Goal: Obtain resource: Download file/media

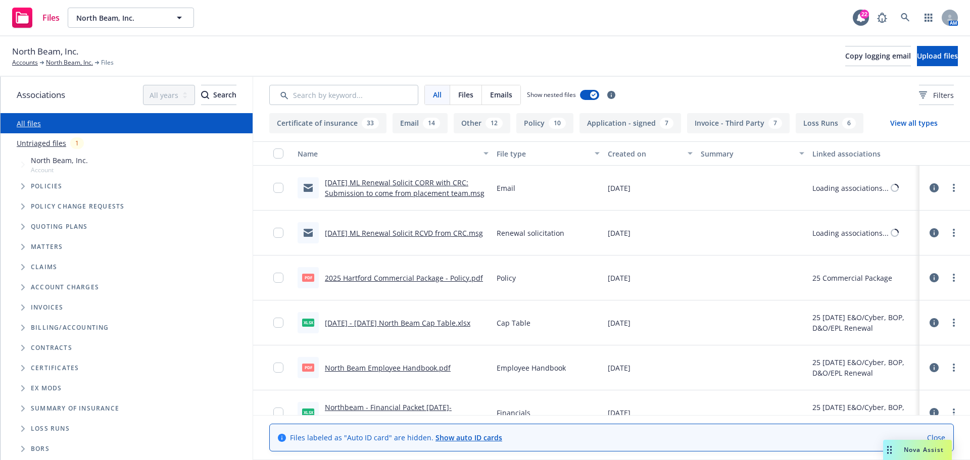
click at [26, 227] on span "Tree Example" at bounding box center [23, 227] width 16 height 16
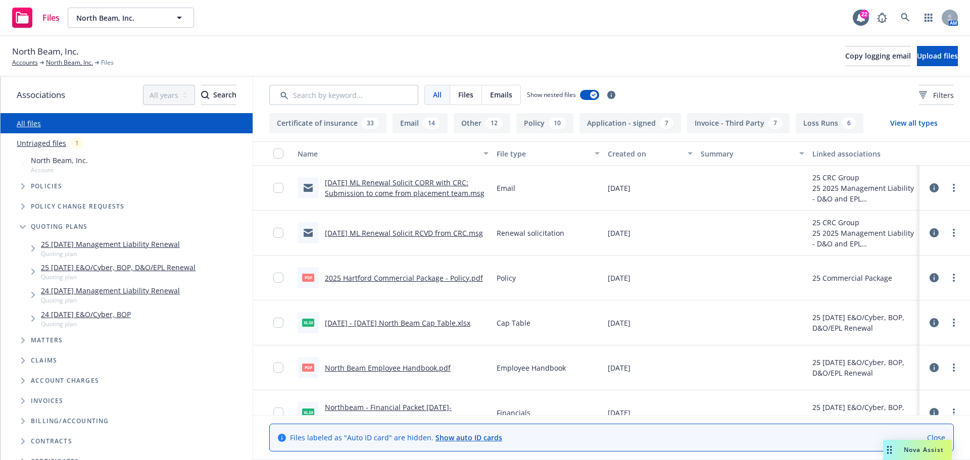
click at [101, 268] on link "25 [DATE] E&O/Cyber, BOP, D&O/EPL Renewal" at bounding box center [118, 267] width 155 height 11
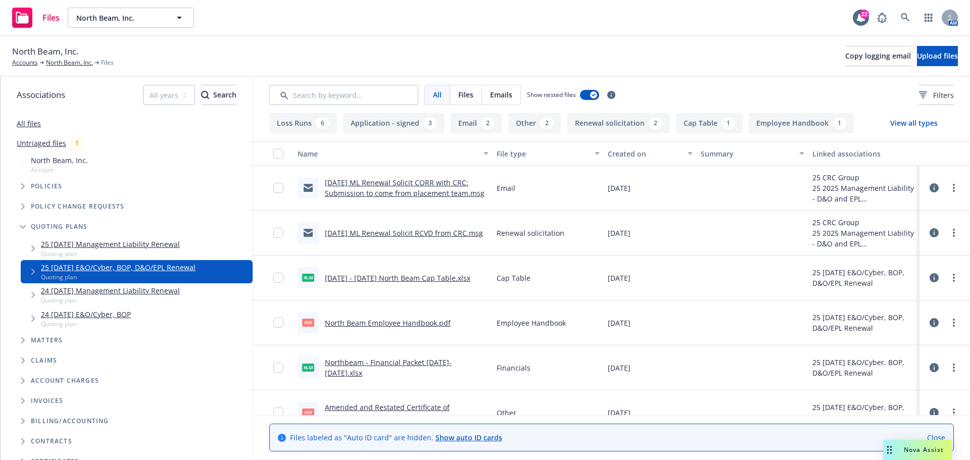
click at [29, 270] on span "Tree Example" at bounding box center [33, 272] width 16 height 16
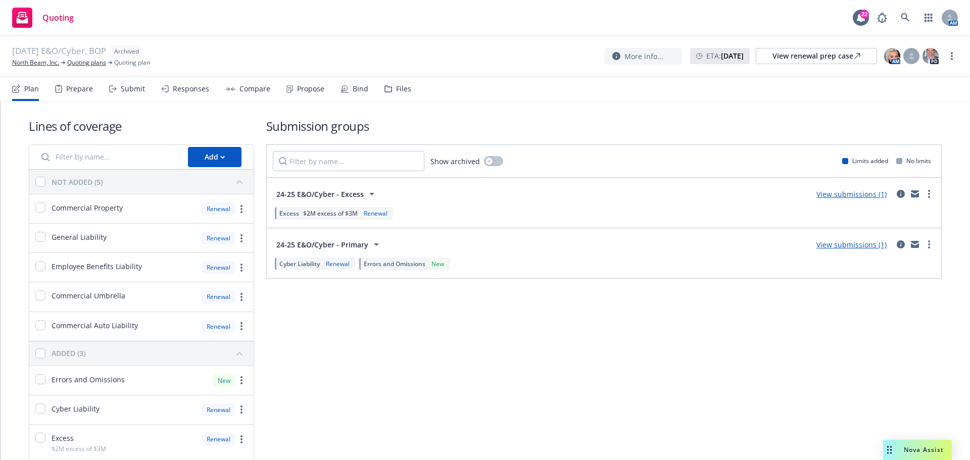
click at [93, 88] on div "Plan Prepare Submit Responses Compare Propose Bind Files" at bounding box center [211, 89] width 399 height 24
click at [97, 94] on div "Plan Prepare Submit Responses Compare Propose Bind Files" at bounding box center [211, 89] width 399 height 24
click at [83, 92] on div "Prepare" at bounding box center [79, 89] width 27 height 8
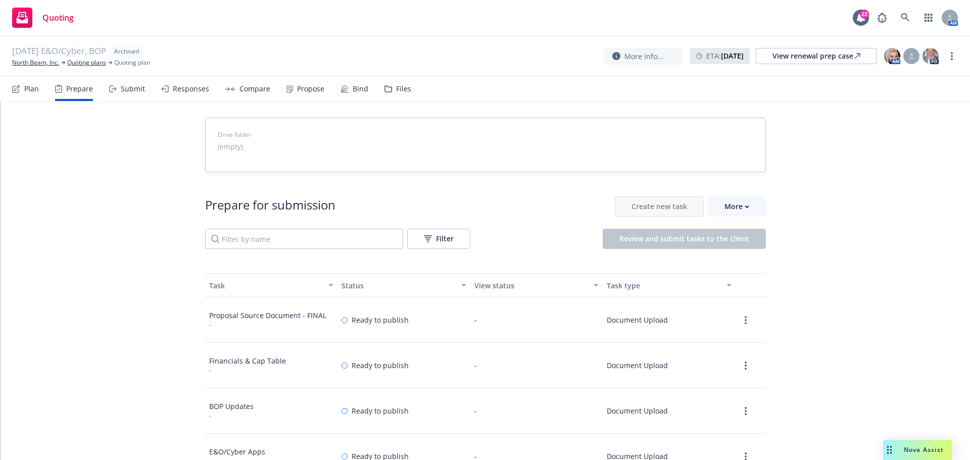
scroll to position [152, 0]
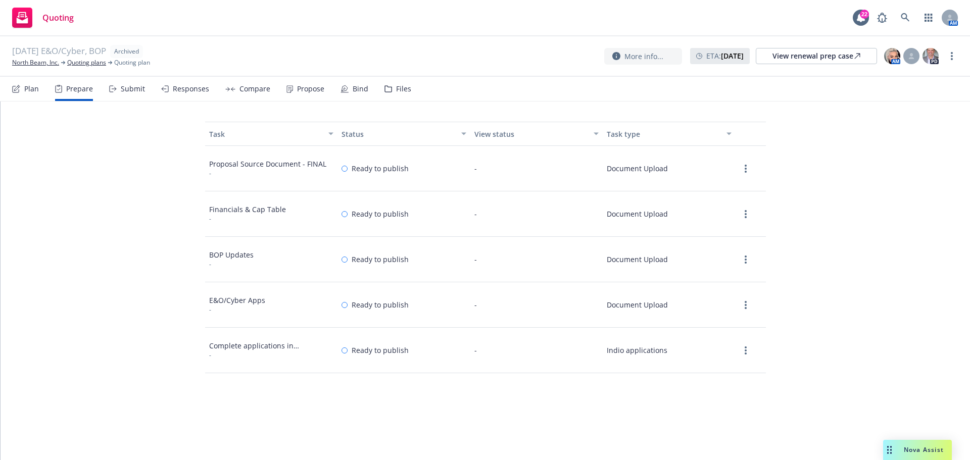
click at [753, 165] on div at bounding box center [750, 168] width 30 height 45
click at [745, 170] on icon "more" at bounding box center [746, 169] width 2 height 8
click at [717, 186] on link "View" at bounding box center [731, 189] width 48 height 20
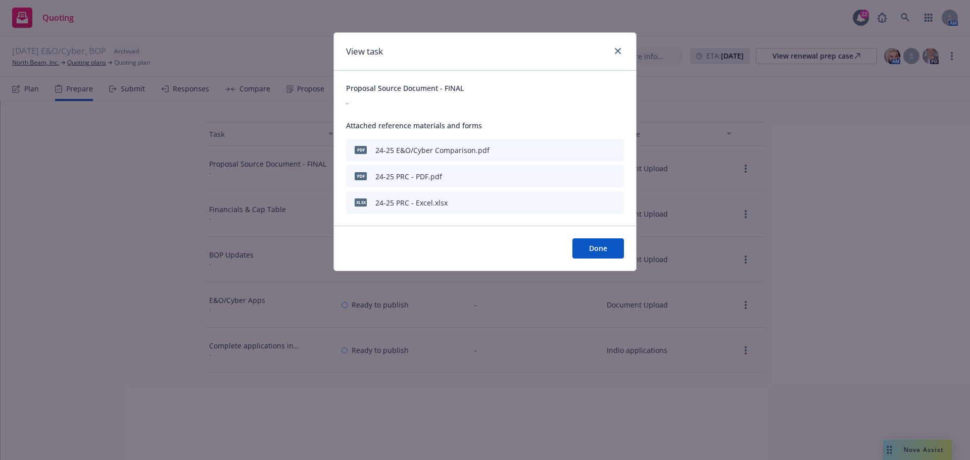
click at [592, 151] on div "pdf 24-25 E&O/Cyber Comparison.pdf" at bounding box center [485, 150] width 278 height 22
click at [596, 150] on icon "download file" at bounding box center [598, 149] width 8 height 8
click at [598, 202] on icon "download file" at bounding box center [598, 201] width 7 height 6
click at [595, 246] on span "Done" at bounding box center [598, 248] width 18 height 10
